Goal: Use online tool/utility: Use online tool/utility

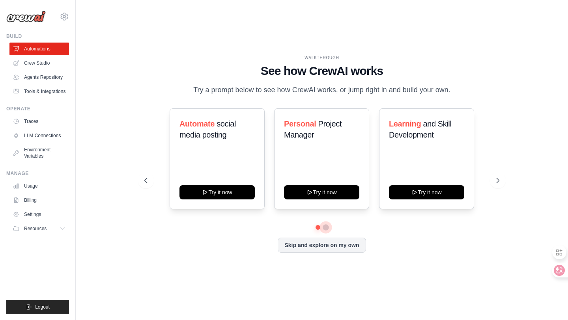
click at [327, 231] on button at bounding box center [325, 227] width 6 height 6
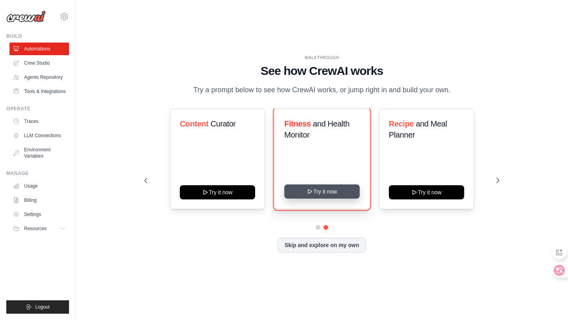
click at [321, 198] on button "Try it now" at bounding box center [321, 191] width 75 height 14
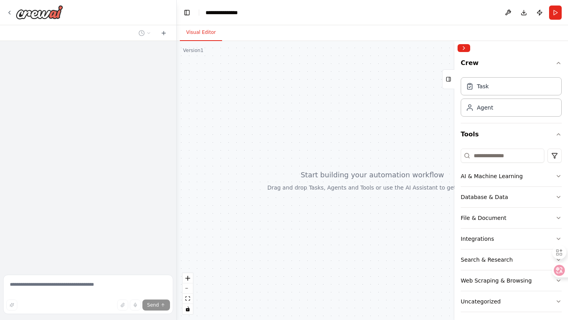
drag, startPoint x: 369, startPoint y: 160, endPoint x: 287, endPoint y: 171, distance: 83.5
click at [287, 171] on div at bounding box center [372, 180] width 391 height 279
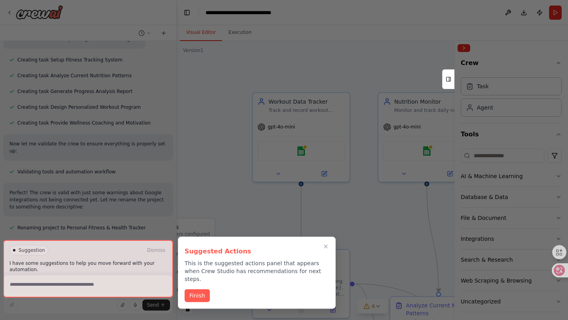
scroll to position [452, 0]
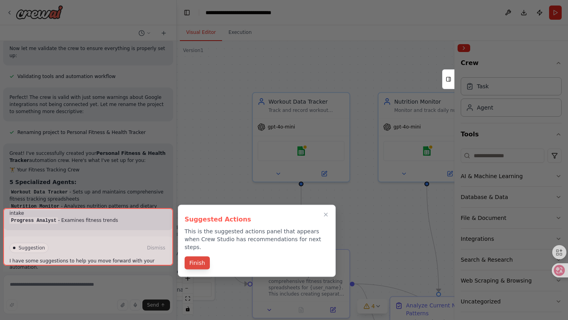
click at [202, 258] on button "Finish" at bounding box center [196, 263] width 25 height 13
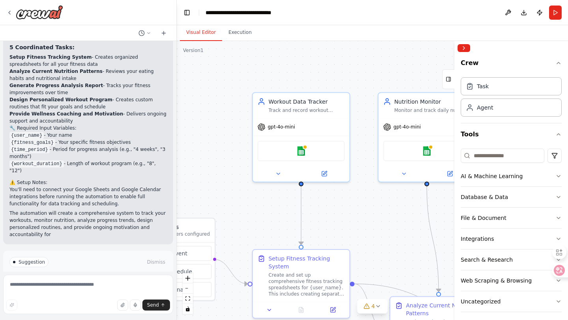
scroll to position [772, 0]
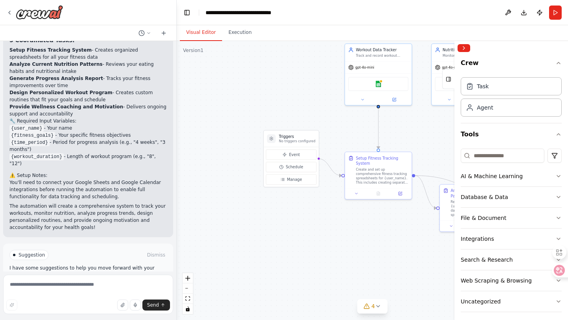
drag, startPoint x: 223, startPoint y: 195, endPoint x: 302, endPoint y: 110, distance: 115.8
click at [302, 110] on div ".deletable-edge-delete-btn { width: 20px; height: 20px; border: 0px solid #ffff…" at bounding box center [372, 180] width 391 height 279
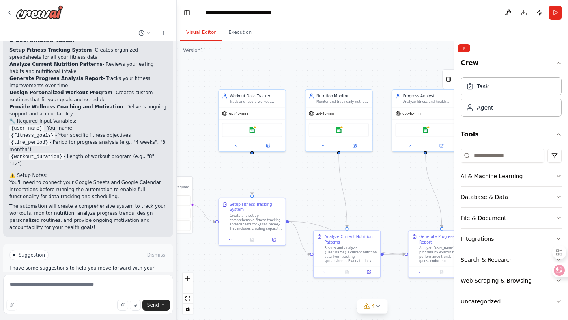
drag, startPoint x: 309, startPoint y: 110, endPoint x: 183, endPoint y: 156, distance: 134.3
click at [183, 156] on div ".deletable-edge-delete-btn { width: 20px; height: 20px; border: 0px solid #ffff…" at bounding box center [372, 180] width 391 height 279
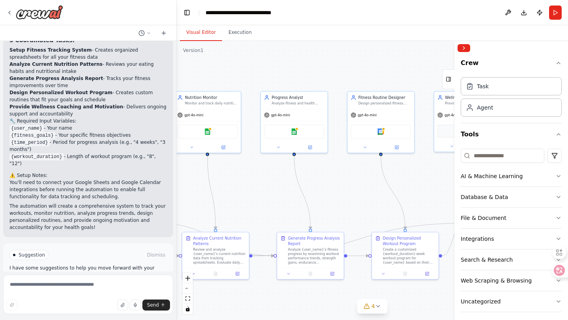
drag, startPoint x: 377, startPoint y: 198, endPoint x: 246, endPoint y: 199, distance: 131.3
click at [246, 199] on div ".deletable-edge-delete-btn { width: 20px; height: 20px; border: 0px solid #ffff…" at bounding box center [372, 180] width 391 height 279
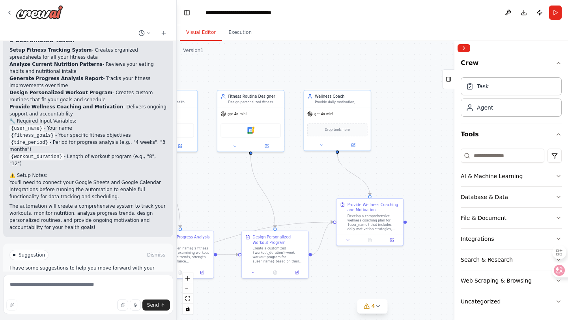
drag, startPoint x: 411, startPoint y: 200, endPoint x: 220, endPoint y: 197, distance: 191.2
click at [220, 197] on div ".deletable-edge-delete-btn { width: 20px; height: 20px; border: 0px solid #ffff…" at bounding box center [372, 180] width 391 height 279
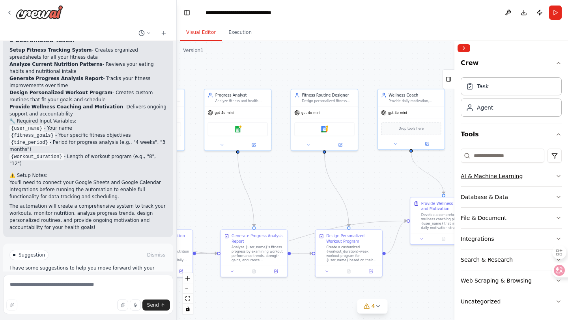
drag, startPoint x: 330, startPoint y: 168, endPoint x: 465, endPoint y: 168, distance: 134.8
click at [465, 168] on div "Set up a crew that tracks your workouts, monitors nutrition intake, analyzes pr…" at bounding box center [284, 160] width 568 height 320
click at [103, 285] on span "Run Automation" at bounding box center [92, 288] width 38 height 6
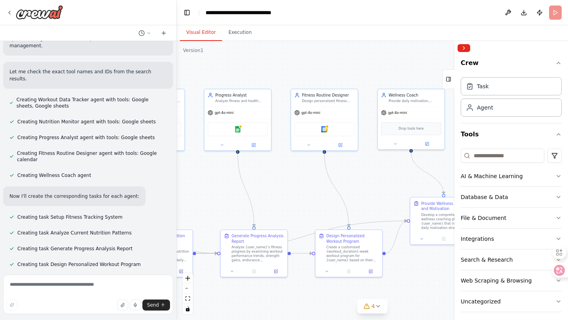
scroll to position [107, 0]
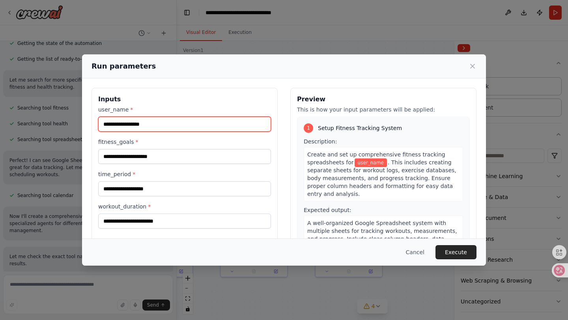
click at [153, 128] on input "user_name *" at bounding box center [184, 124] width 173 height 15
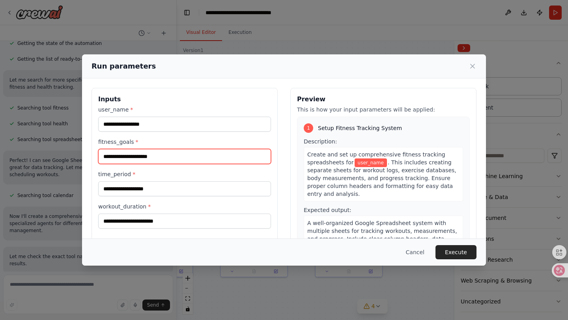
click at [166, 157] on input "fitness_goals *" at bounding box center [184, 156] width 173 height 15
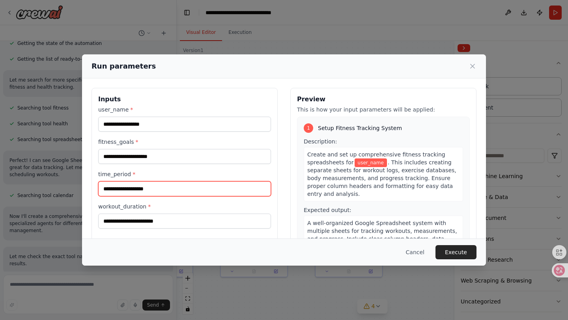
click at [158, 190] on input "time_period *" at bounding box center [184, 188] width 173 height 15
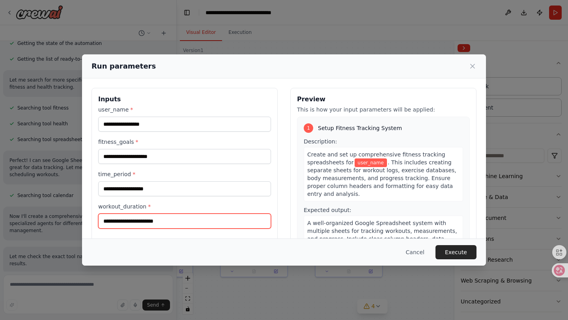
click at [151, 220] on input "workout_duration *" at bounding box center [184, 221] width 173 height 15
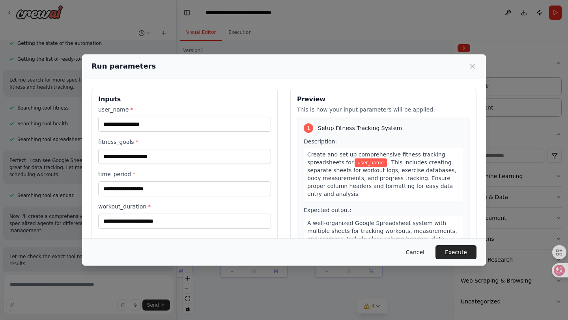
click at [418, 253] on button "Cancel" at bounding box center [414, 252] width 31 height 14
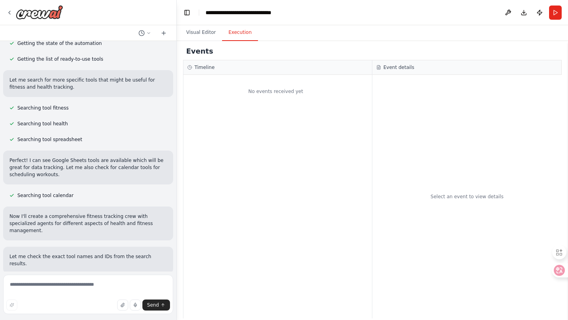
click at [236, 30] on button "Execution" at bounding box center [240, 32] width 36 height 17
click at [203, 32] on button "Visual Editor" at bounding box center [201, 32] width 42 height 17
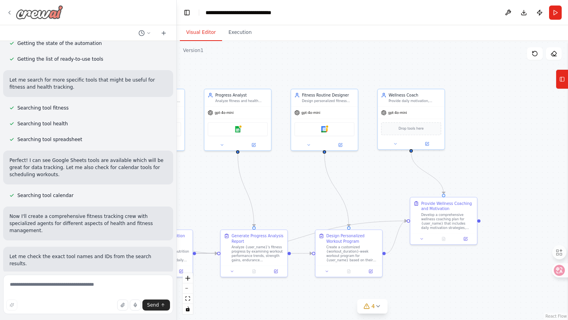
click at [9, 8] on div at bounding box center [34, 12] width 57 height 14
click at [9, 9] on icon at bounding box center [9, 12] width 6 height 6
click at [11, 13] on icon at bounding box center [9, 12] width 6 height 6
